Goal: Information Seeking & Learning: Learn about a topic

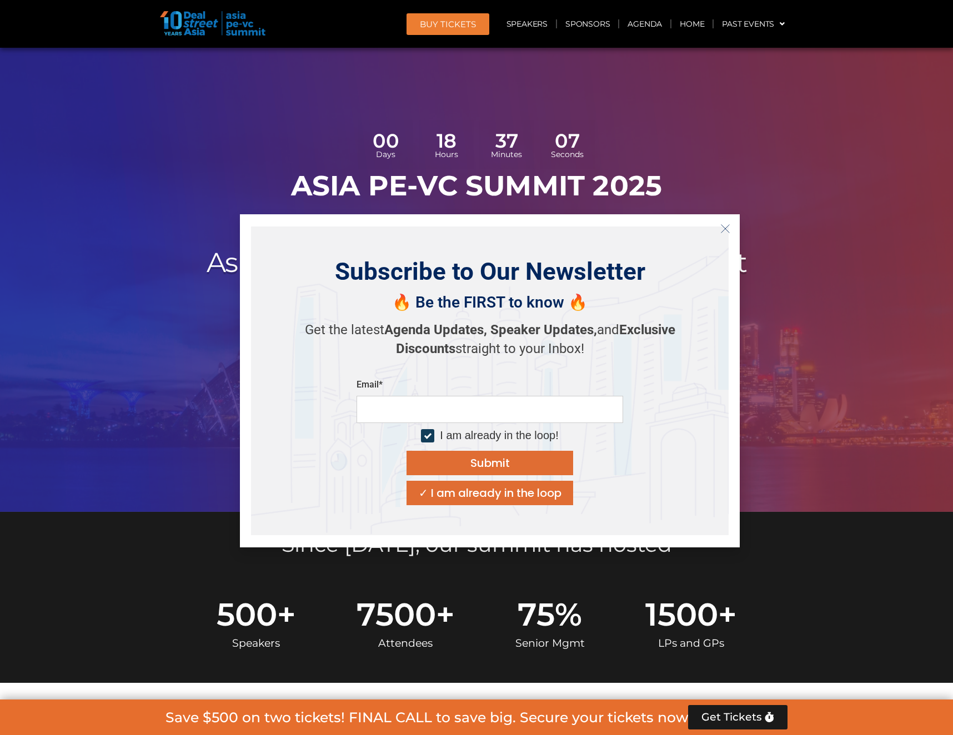
click at [622, 169] on h1 "ASIA PE-VC Summit 2025" at bounding box center [476, 185] width 622 height 33
click at [725, 227] on icon "Close" at bounding box center [725, 229] width 10 height 10
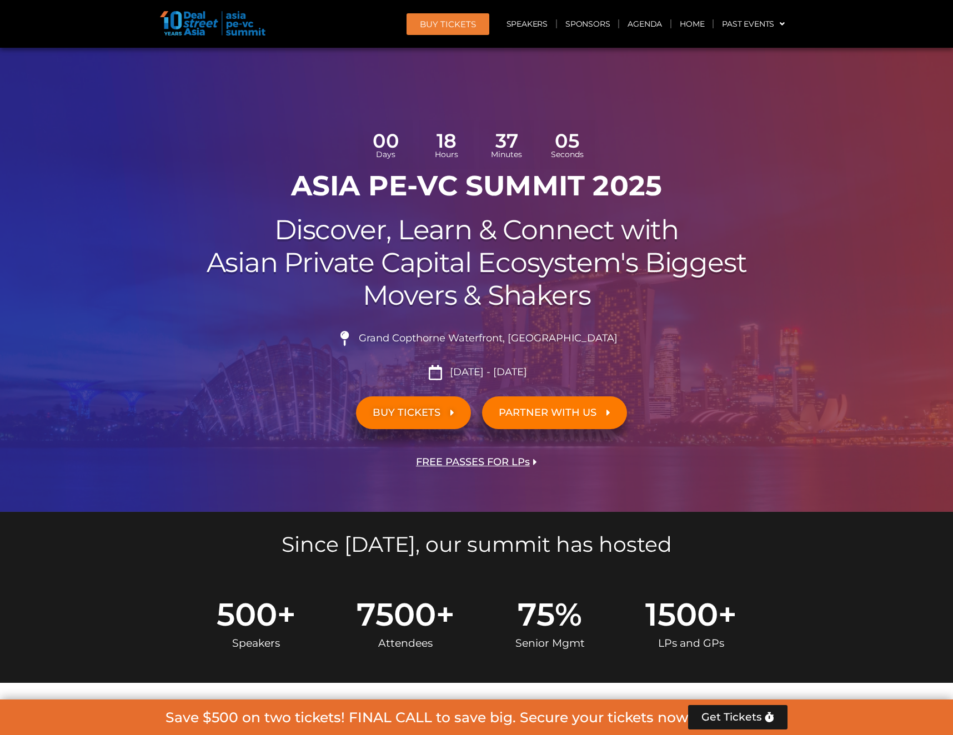
click at [477, 244] on h2 "Discover, Learn & Connect with Asian Private Capital Ecosystem's Biggest Movers…" at bounding box center [476, 263] width 622 height 98
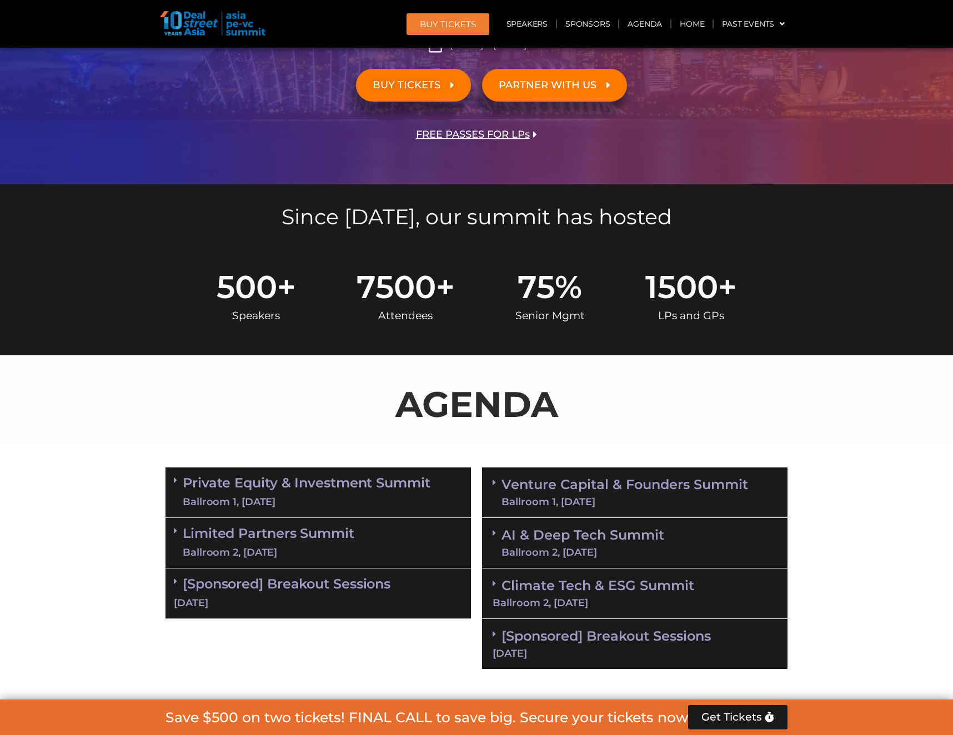
scroll to position [514, 0]
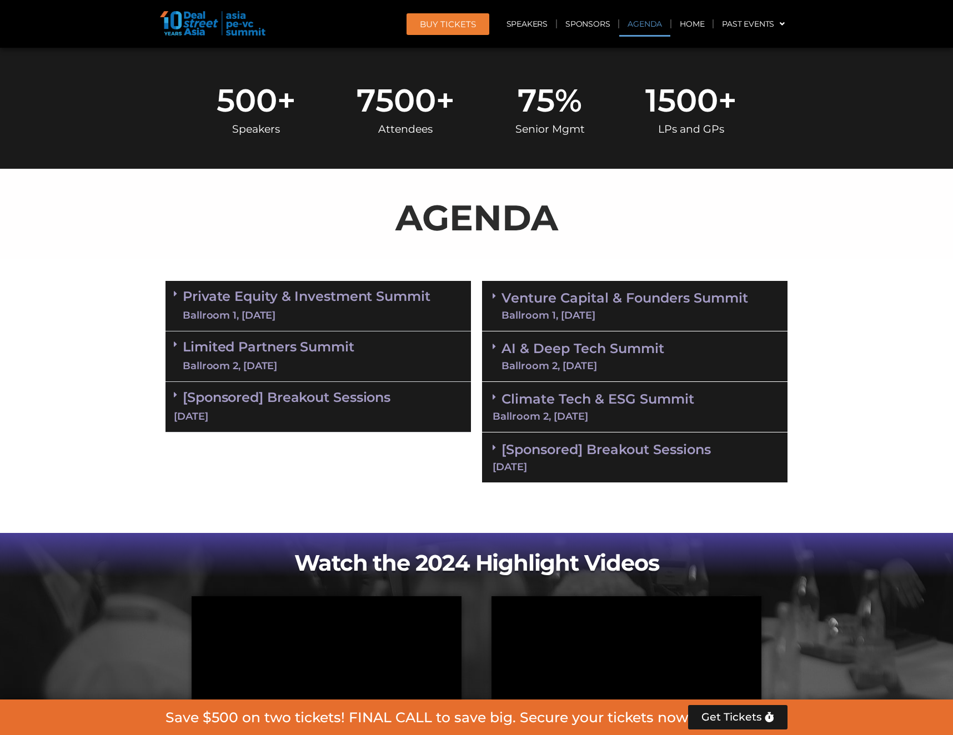
click at [450, 250] on div "AGENDA" at bounding box center [476, 222] width 622 height 62
click at [425, 250] on div "AGENDA" at bounding box center [476, 222] width 622 height 62
click at [359, 286] on div "Private Equity & Investment Summit Ballroom 1, [DATE]" at bounding box center [317, 306] width 305 height 51
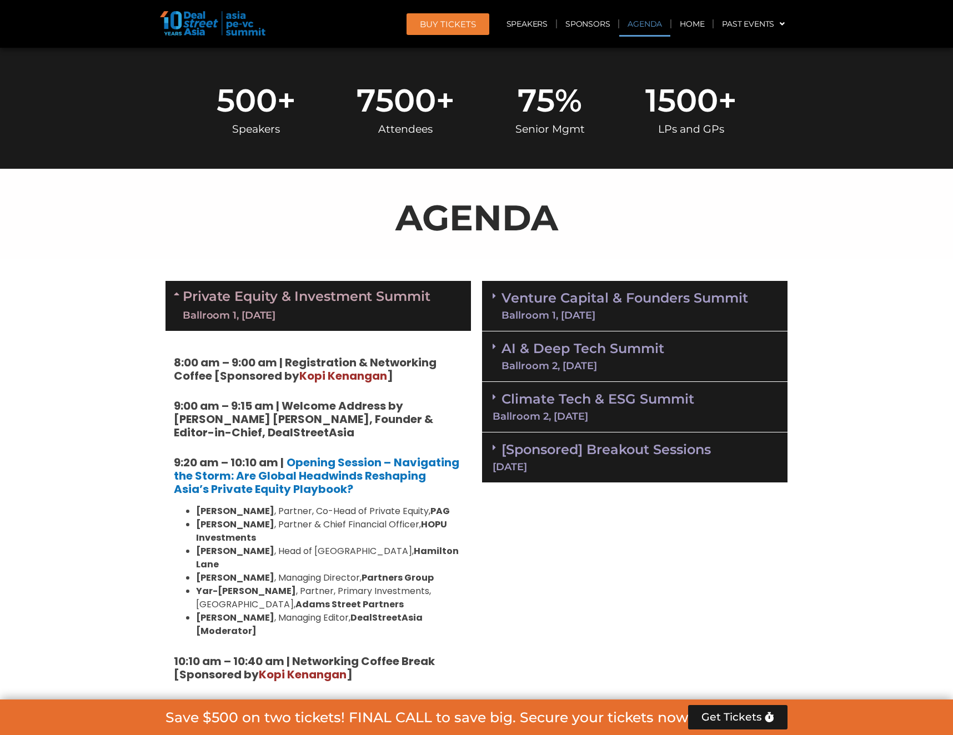
click at [359, 286] on div "Private Equity & Investment Summit Ballroom 1, [DATE]" at bounding box center [317, 306] width 305 height 50
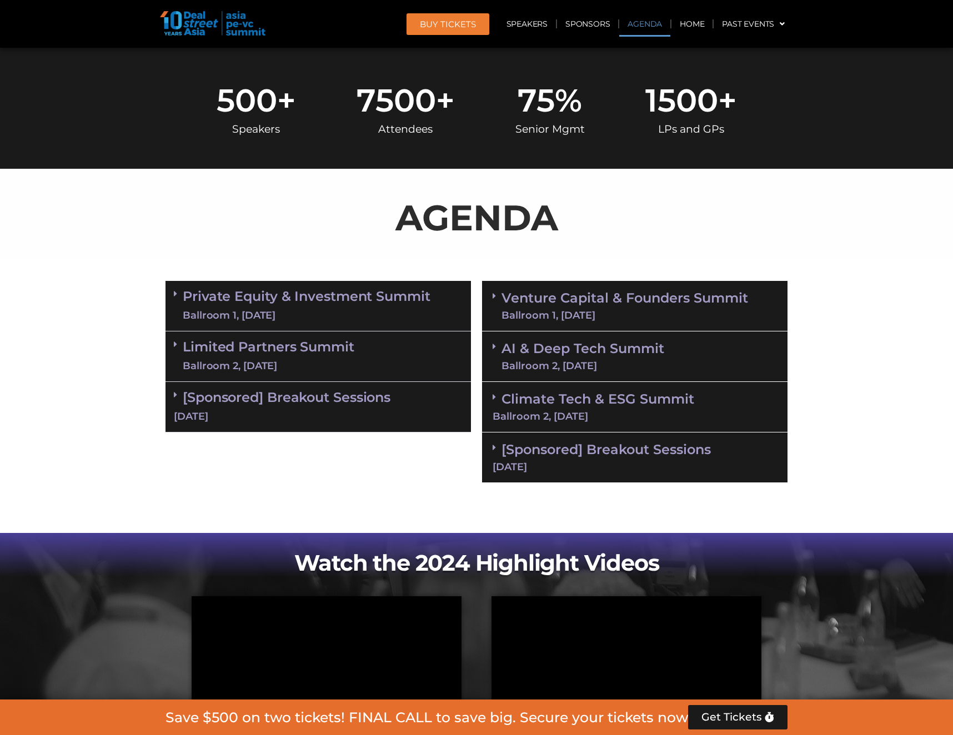
click at [337, 314] on div "Ballroom 1, [DATE]" at bounding box center [307, 316] width 248 height 14
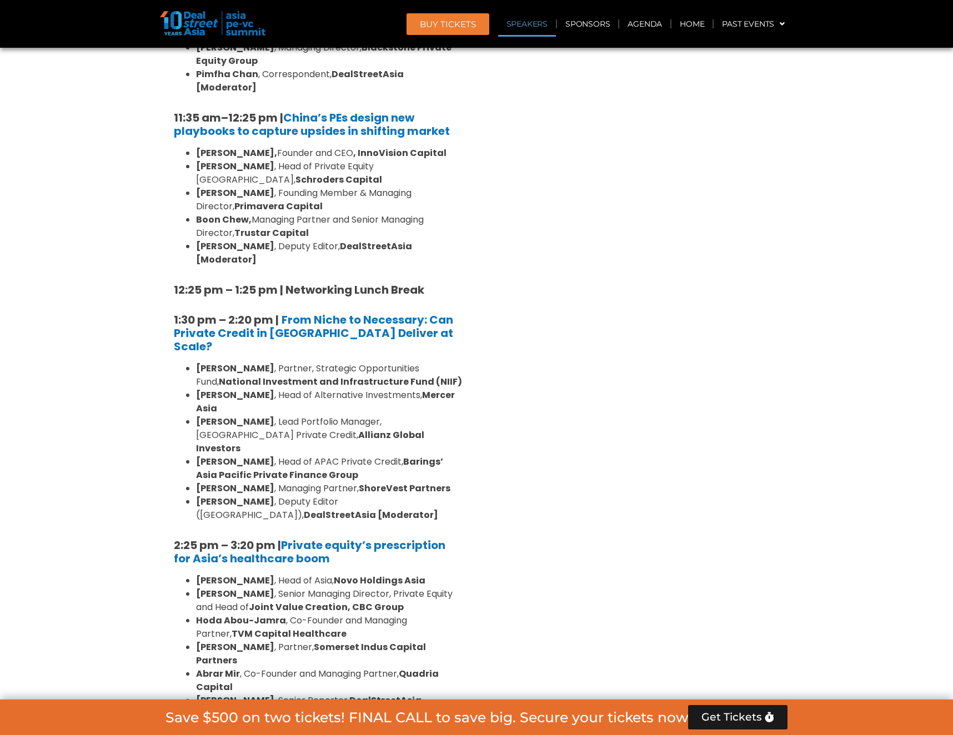
scroll to position [1355, 0]
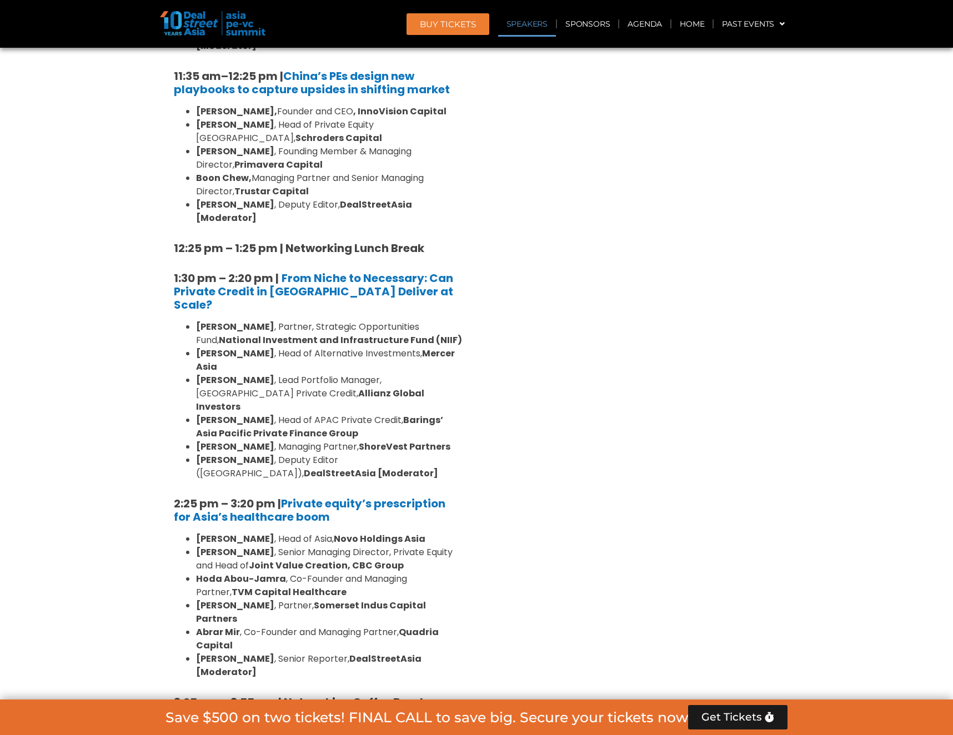
click at [673, 345] on div "Venture Capital & Founders​ Summit Ballroom 1, [DATE] 8:00 am – 9:00 am | Regis…" at bounding box center [634, 405] width 316 height 1941
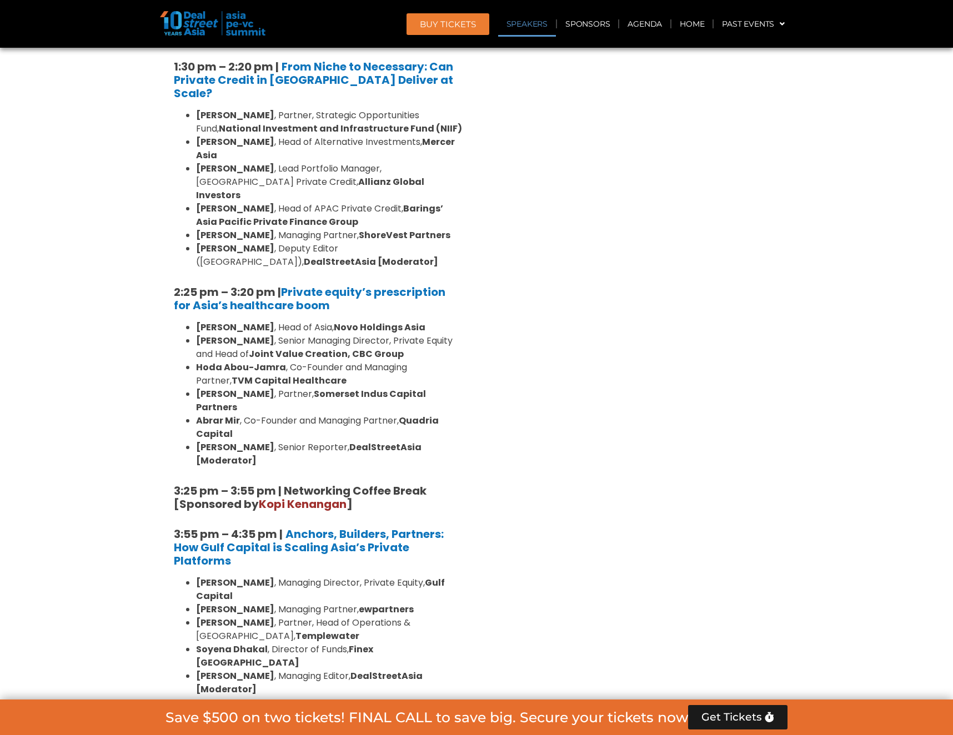
scroll to position [1569, 0]
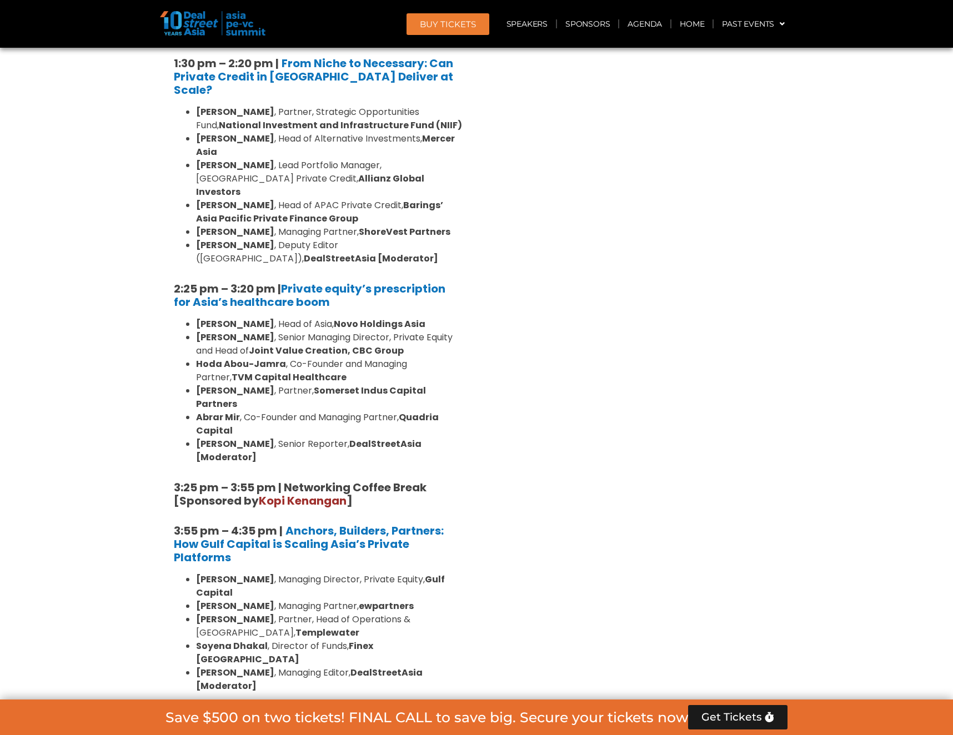
click at [120, 427] on section "Private Equity & Investment Summit Ballroom 1, [DATE] 8:00 am – 9:00 am | Regis…" at bounding box center [476, 190] width 953 height 1941
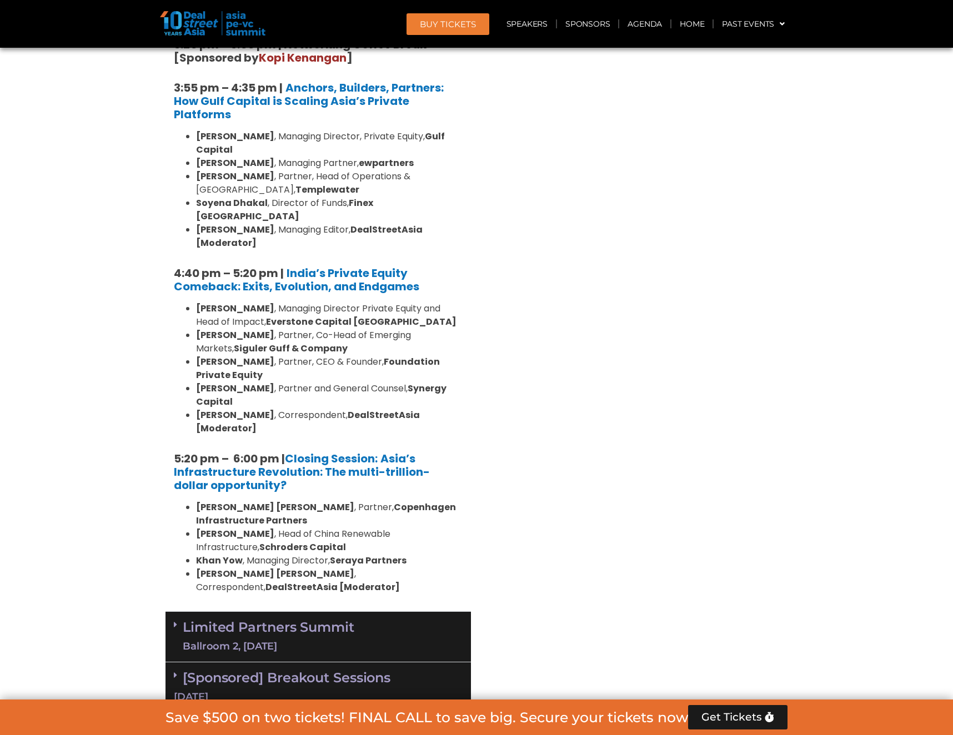
scroll to position [2016, 0]
